Goal: Information Seeking & Learning: Learn about a topic

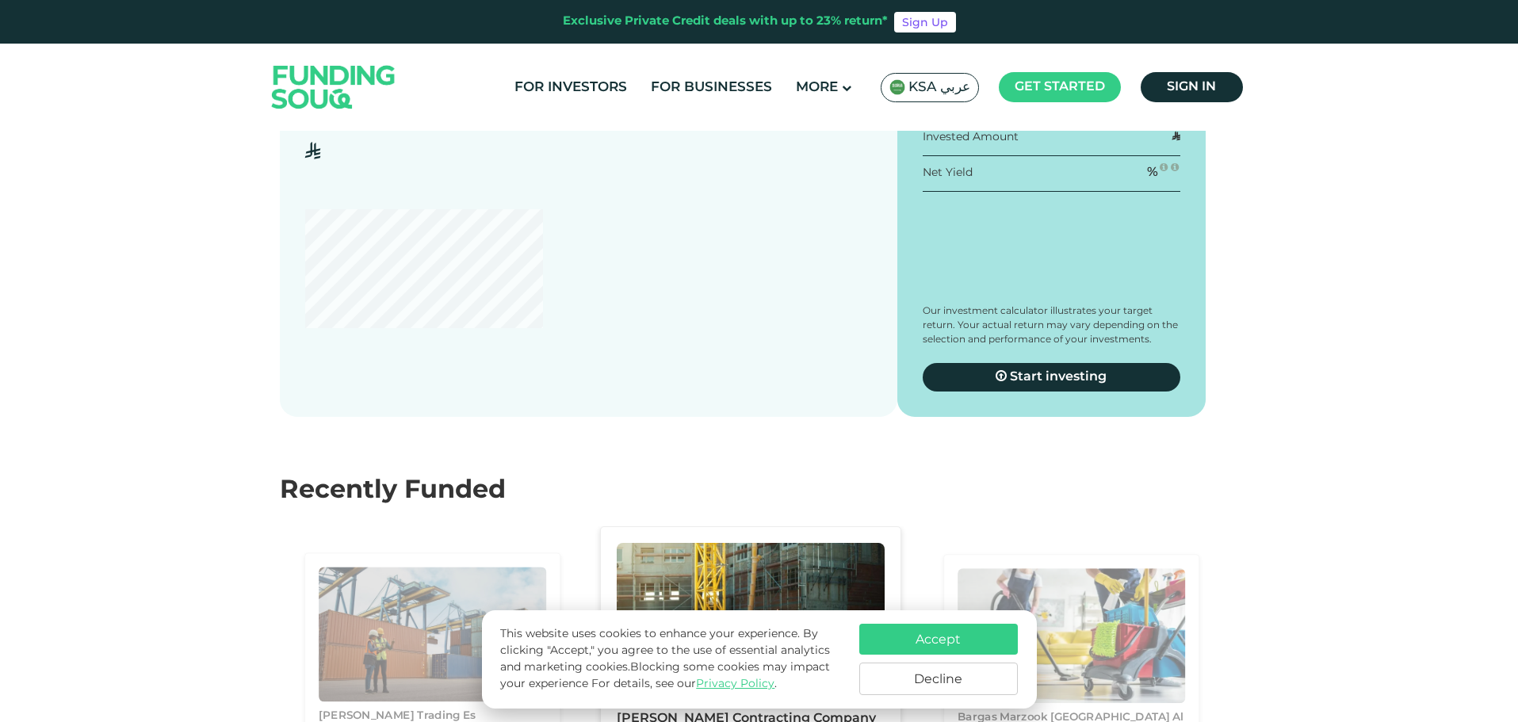
scroll to position [2140, 0]
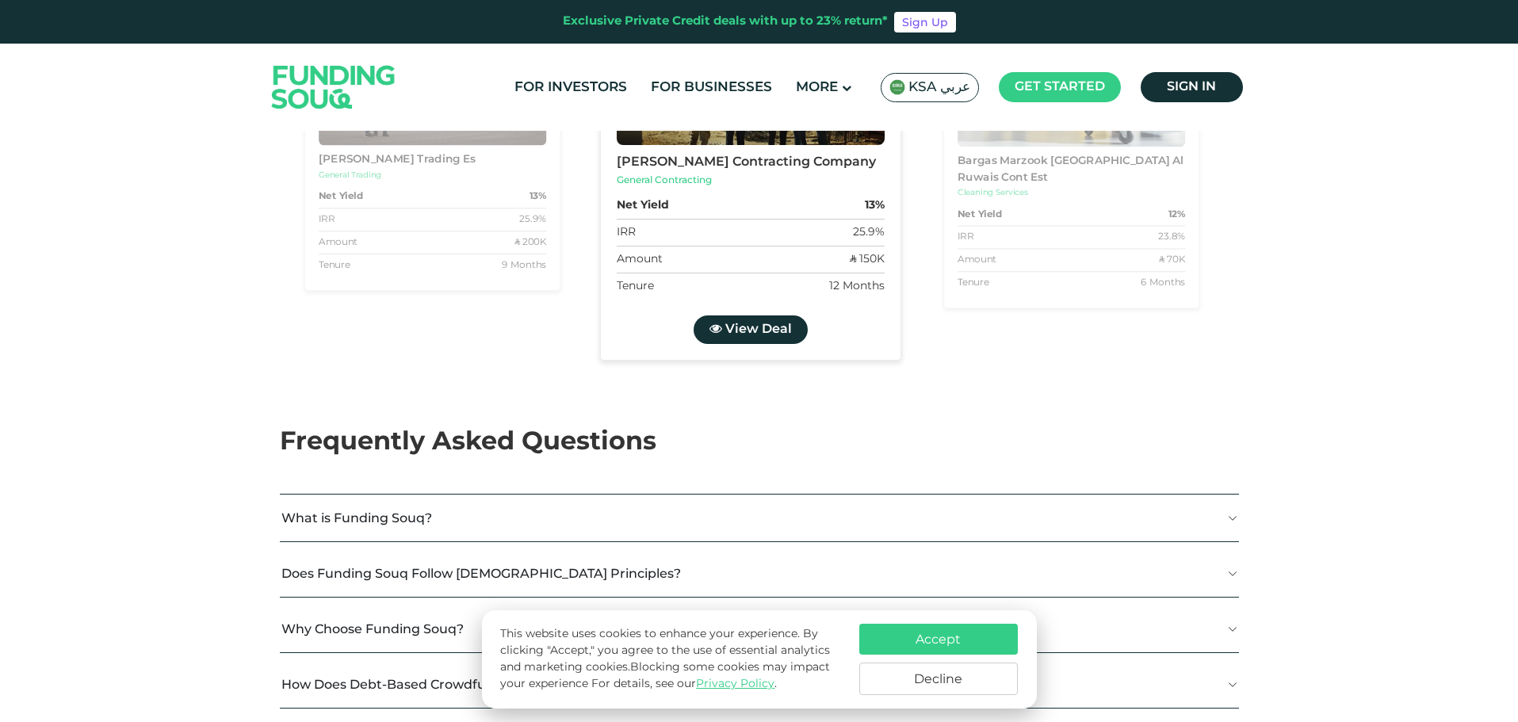
type tc-range-slider "4"
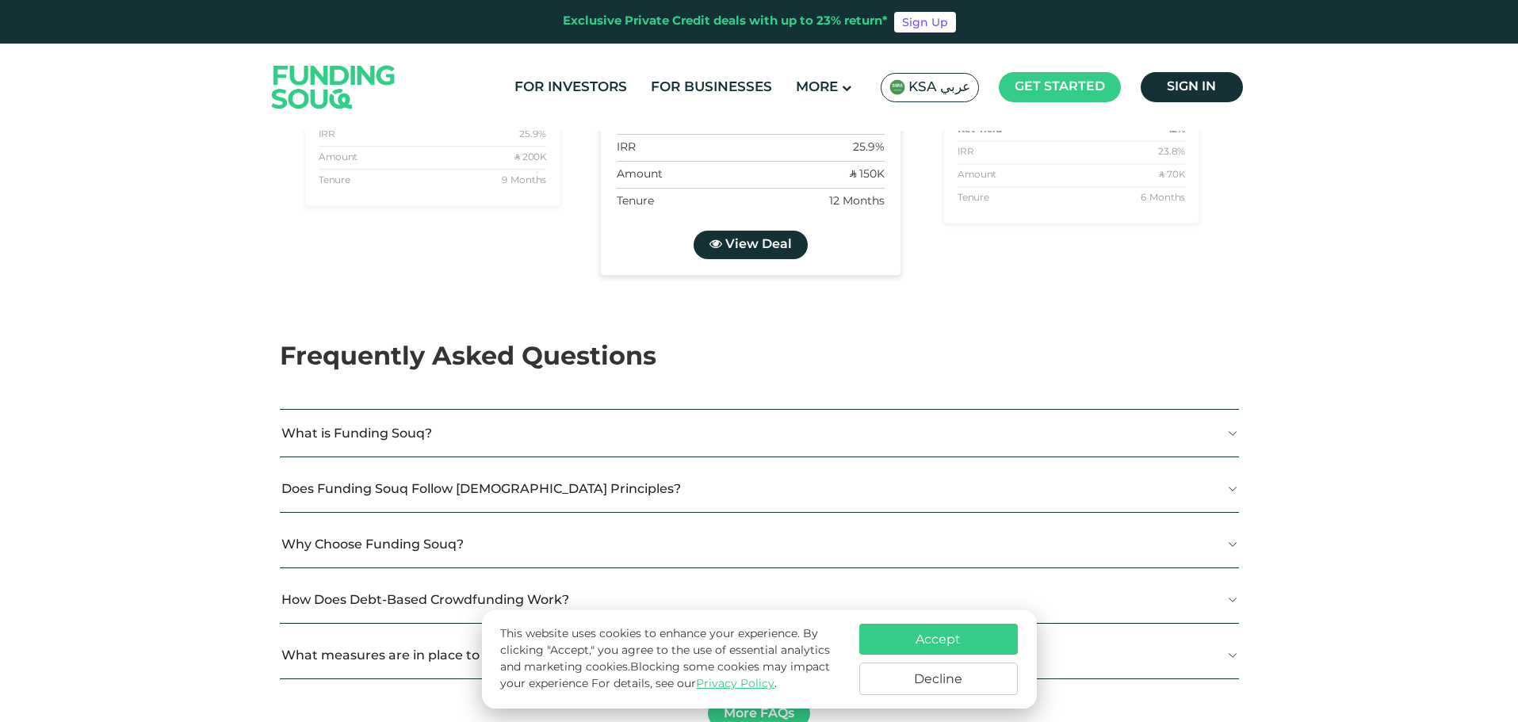
scroll to position [2774, 0]
radio input "true"
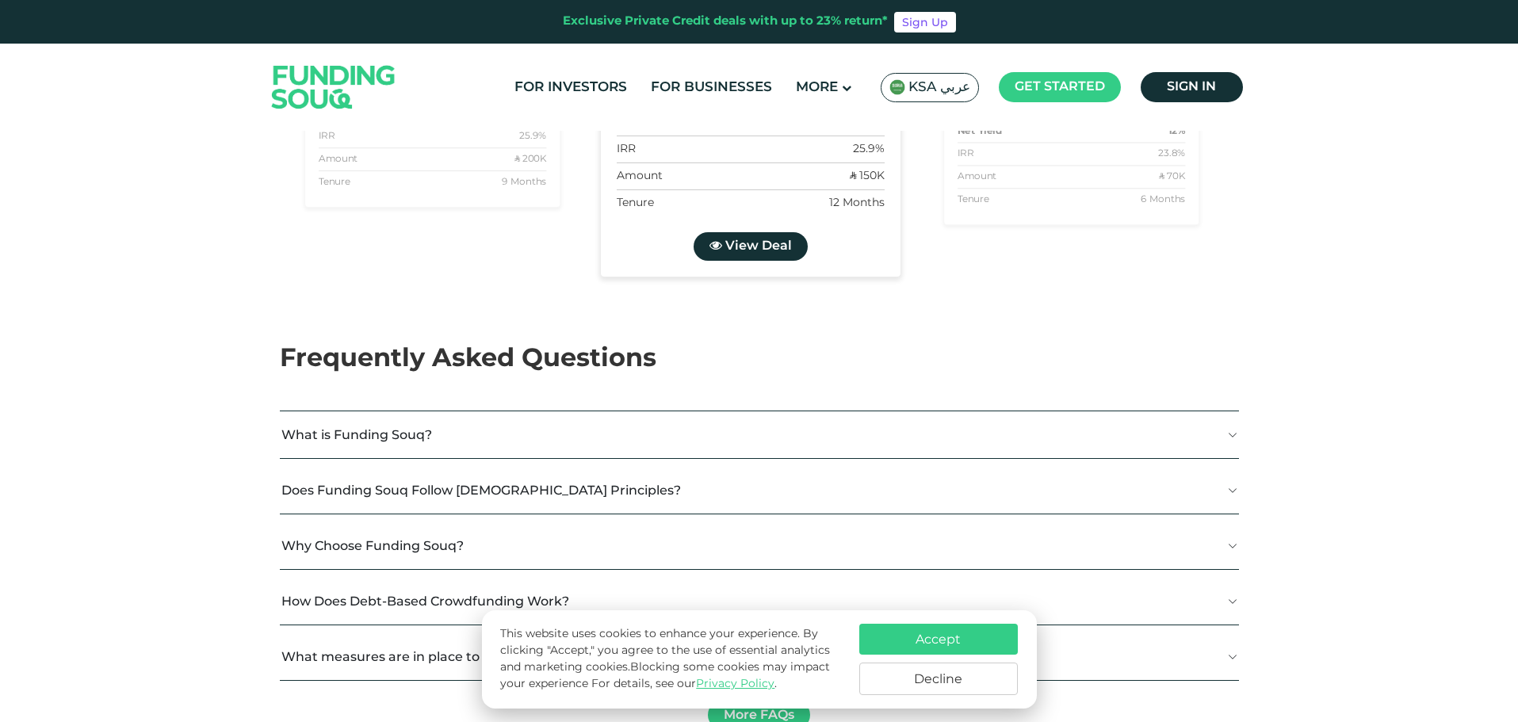
radio input "true"
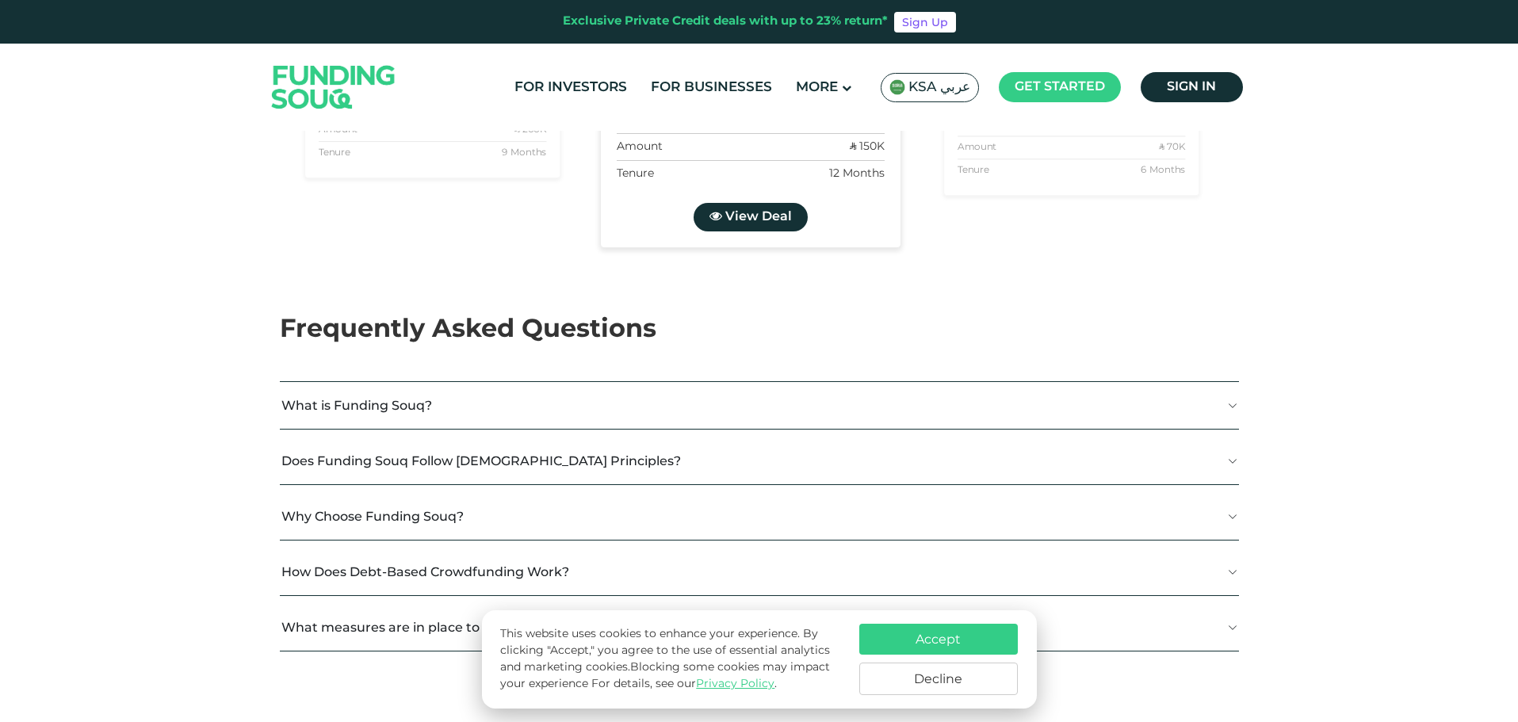
scroll to position [2811, 0]
